Goal: Task Accomplishment & Management: Complete application form

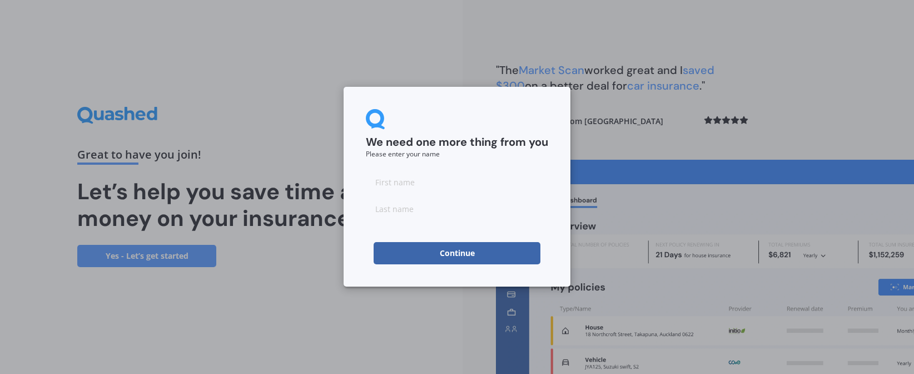
click at [257, 248] on div "We need one more thing from you Please enter your name Continue" at bounding box center [457, 187] width 914 height 374
click at [417, 183] on input at bounding box center [457, 182] width 182 height 22
type input "Mark"
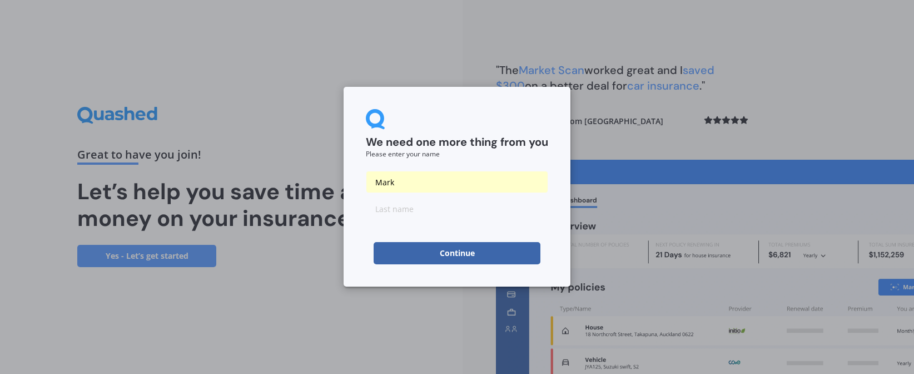
type input "Fairey"
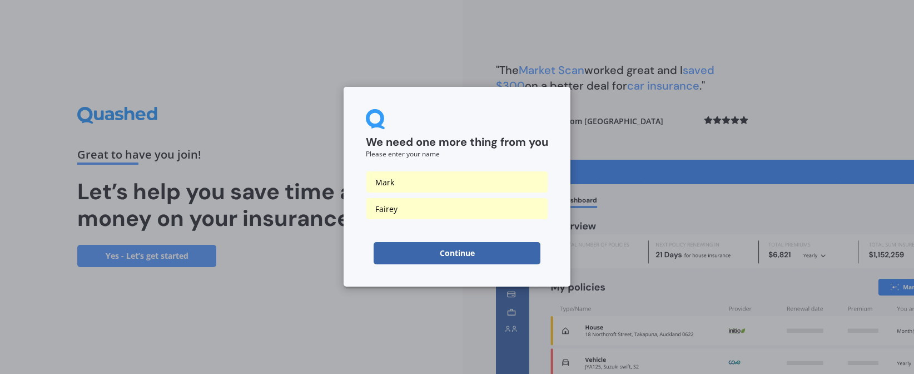
click at [438, 253] on button "Continue" at bounding box center [457, 253] width 167 height 22
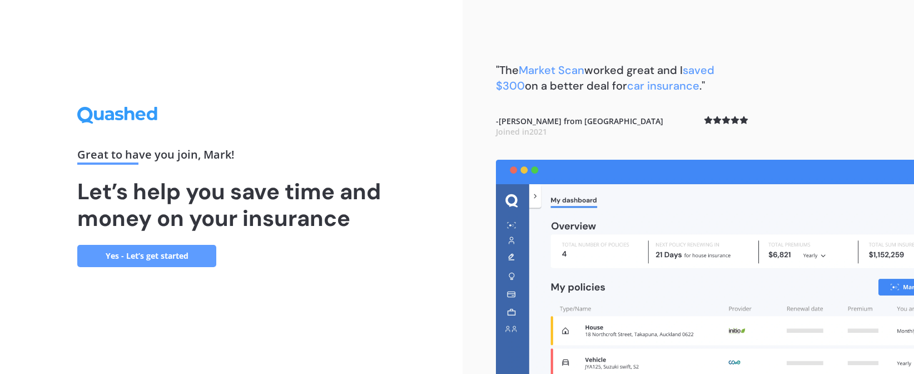
click at [584, 75] on span "Market Scan" at bounding box center [552, 70] width 66 height 14
click at [132, 260] on link "Yes - Let’s get started" at bounding box center [146, 256] width 139 height 22
